Goal: Task Accomplishment & Management: Manage account settings

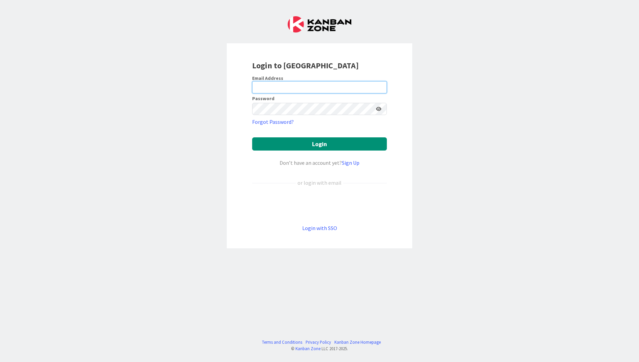
click at [297, 87] on input "email" at bounding box center [319, 87] width 135 height 12
type input "[PERSON_NAME][EMAIL_ADDRESS][PERSON_NAME][DOMAIN_NAME]"
click at [167, 198] on div "Login to [GEOGRAPHIC_DATA] Email Address [PERSON_NAME][EMAIL_ADDRESS][PERSON_NA…" at bounding box center [319, 181] width 639 height 362
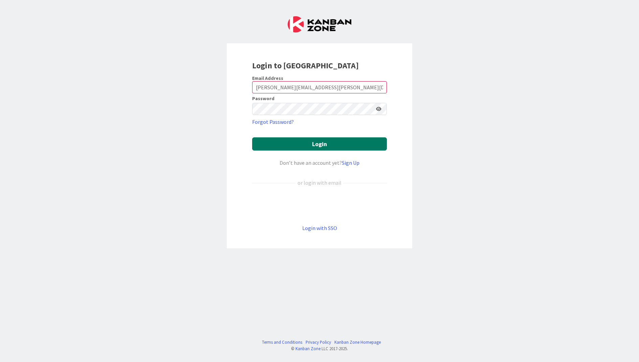
click at [331, 143] on button "Login" at bounding box center [319, 143] width 135 height 13
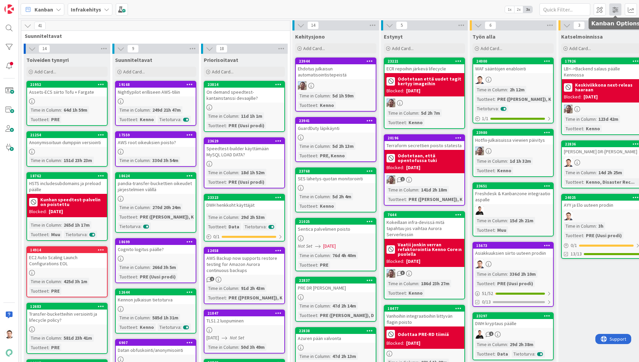
click at [617, 12] on span at bounding box center [615, 9] width 12 height 12
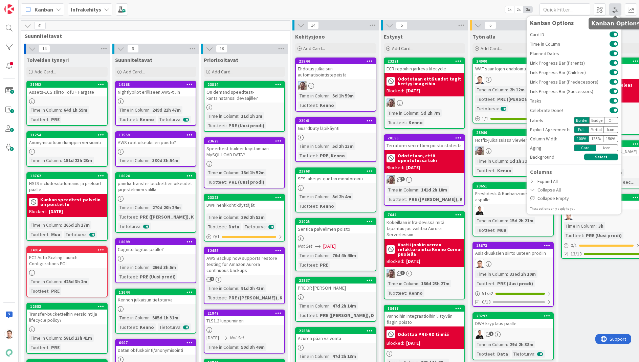
click at [614, 10] on span at bounding box center [615, 9] width 12 height 12
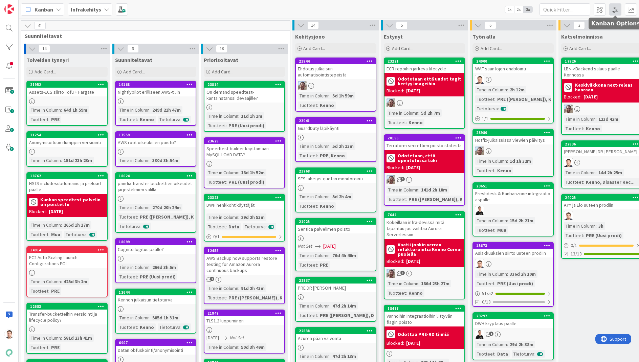
click at [614, 10] on span at bounding box center [615, 9] width 12 height 12
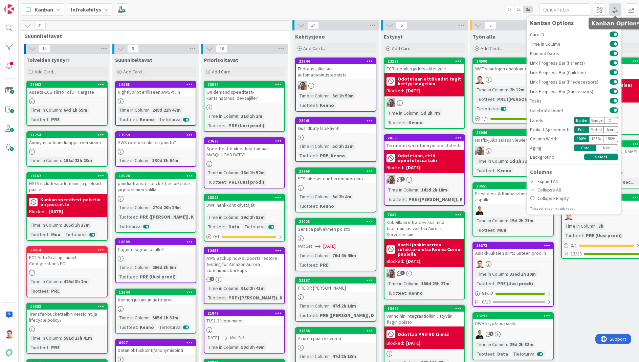
click at [614, 10] on span at bounding box center [615, 9] width 12 height 12
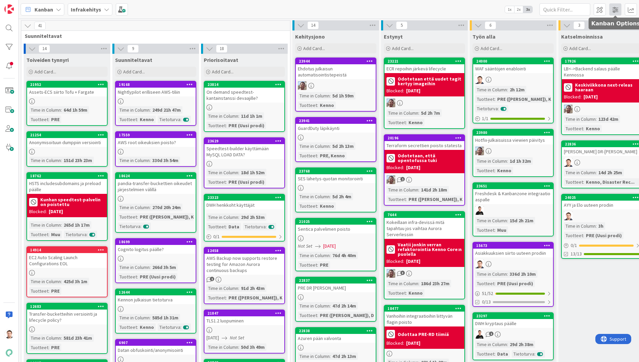
click at [614, 10] on span at bounding box center [615, 9] width 12 height 12
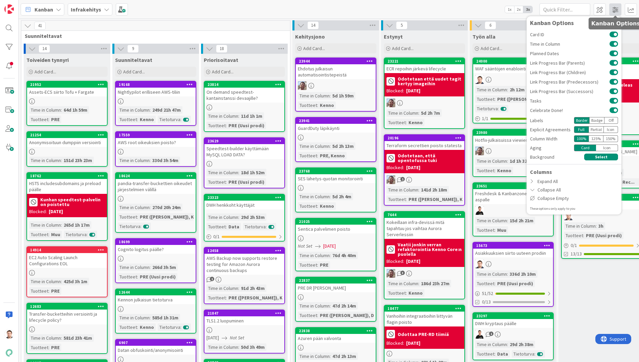
click at [614, 10] on span at bounding box center [615, 9] width 12 height 12
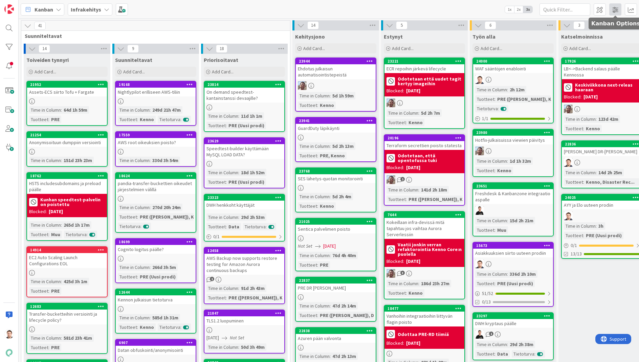
click at [614, 10] on span at bounding box center [615, 9] width 12 height 12
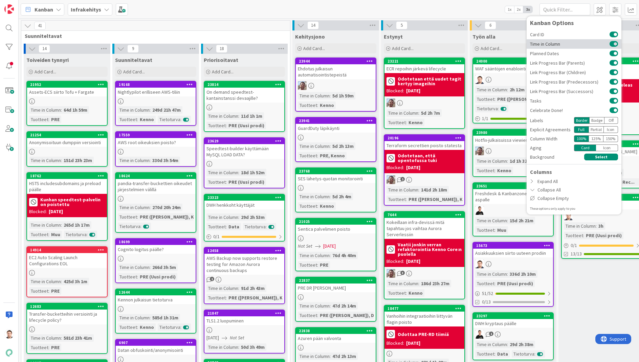
click at [615, 42] on button at bounding box center [614, 43] width 8 height 5
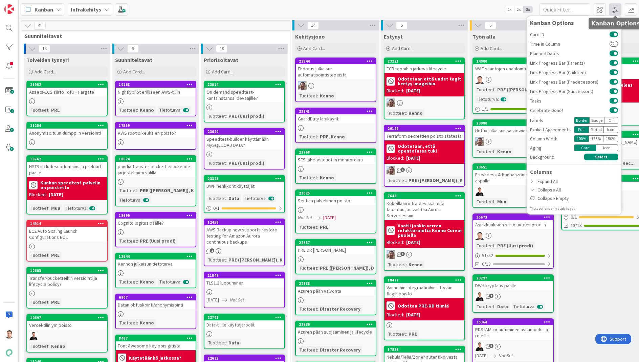
click at [614, 7] on span at bounding box center [615, 9] width 12 height 12
